Goal: Navigation & Orientation: Find specific page/section

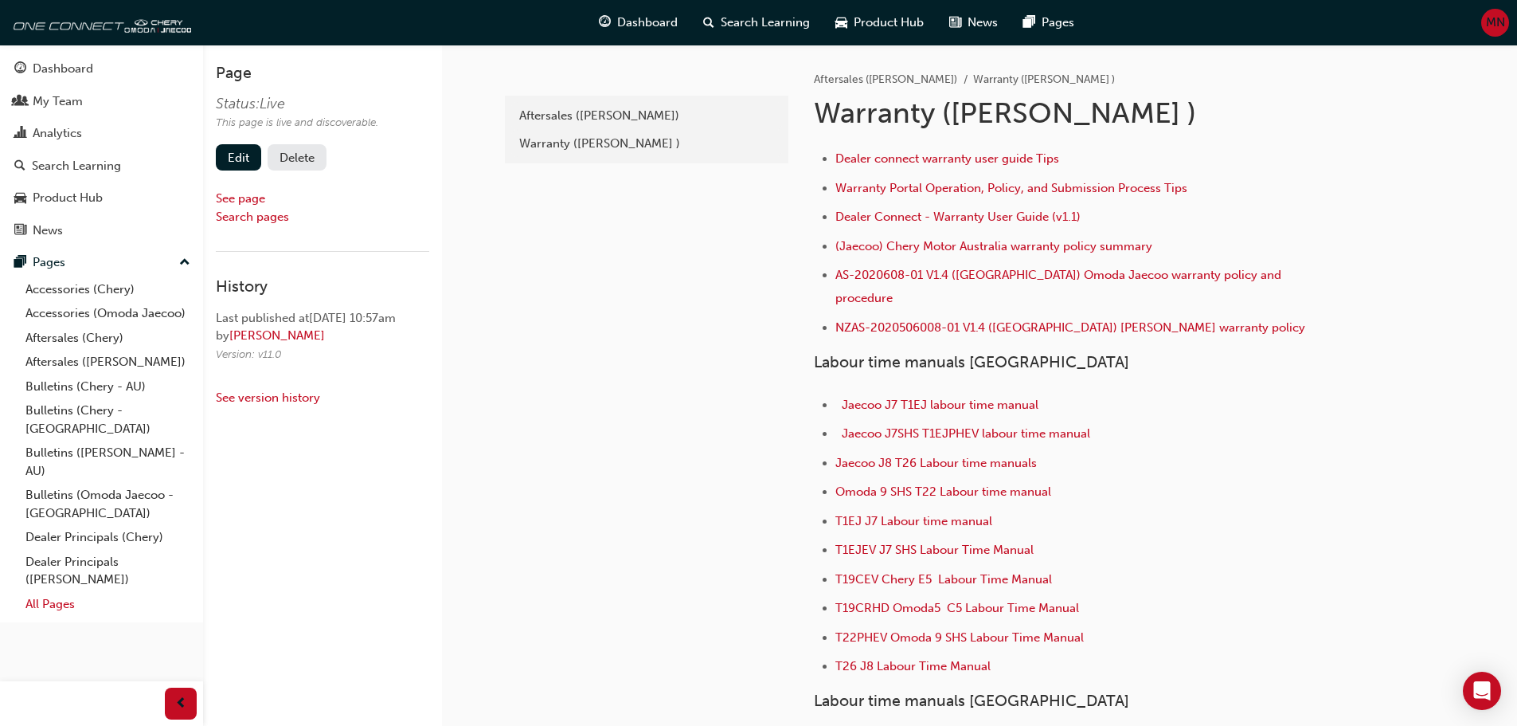
click at [36, 592] on link "All Pages" at bounding box center [108, 604] width 178 height 25
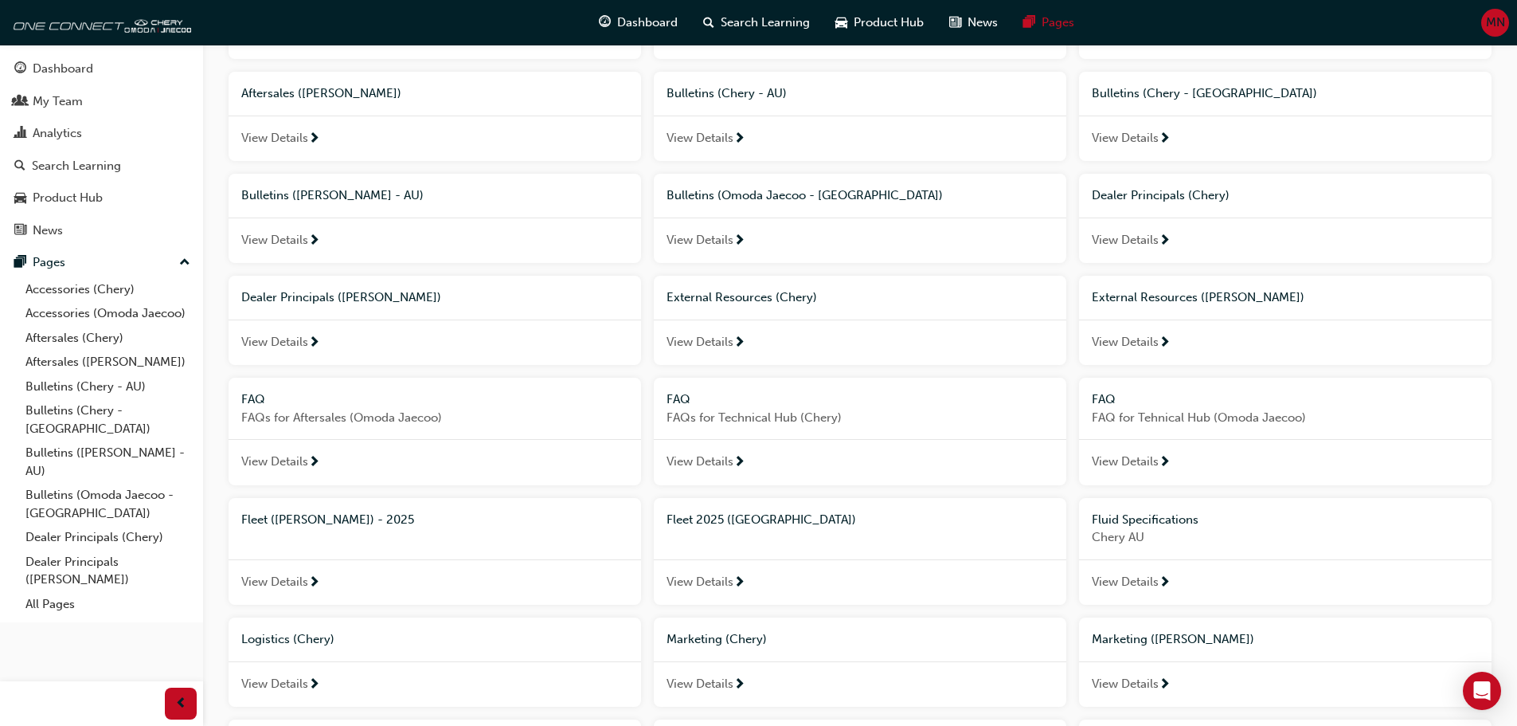
scroll to position [319, 0]
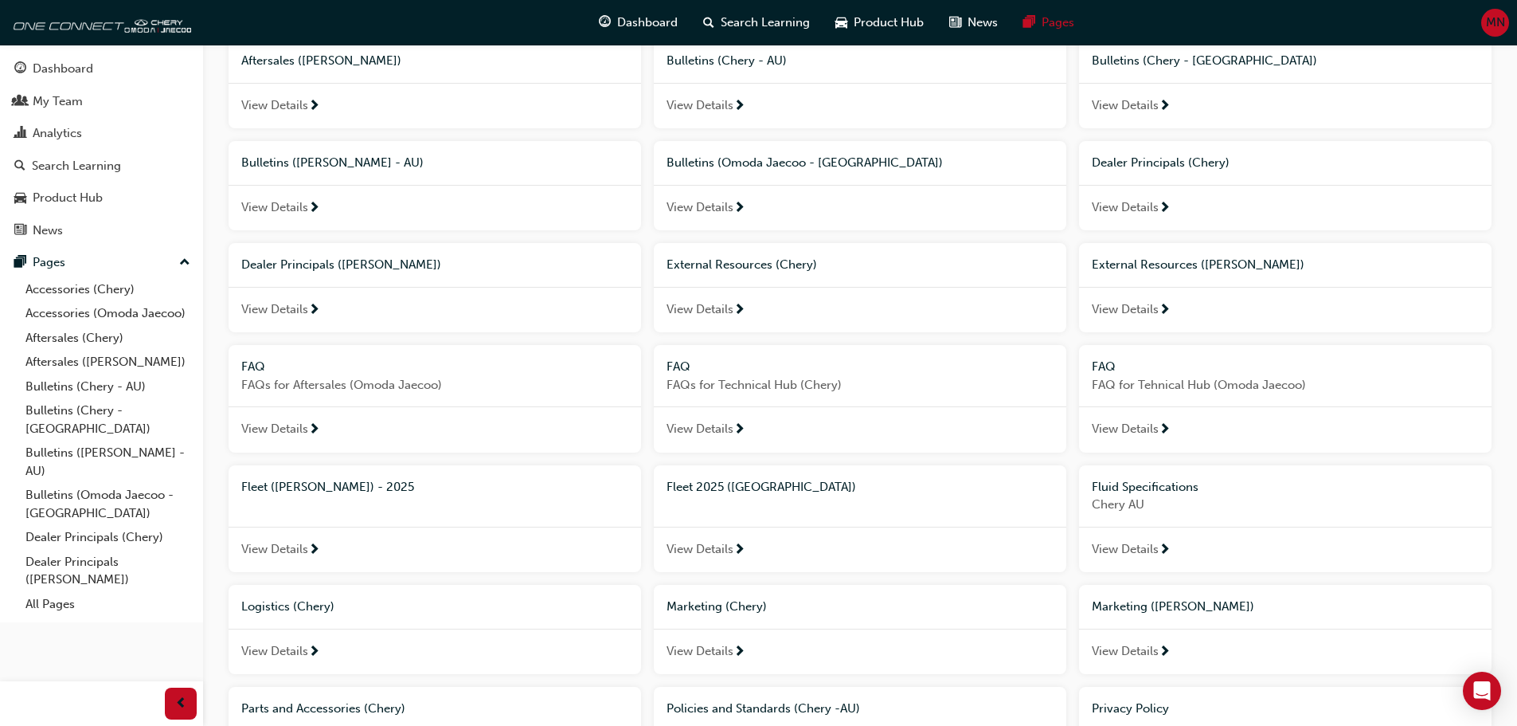
click at [884, 268] on div "External Resources (Chery)" at bounding box center [860, 265] width 387 height 18
